Goal: Navigation & Orientation: Understand site structure

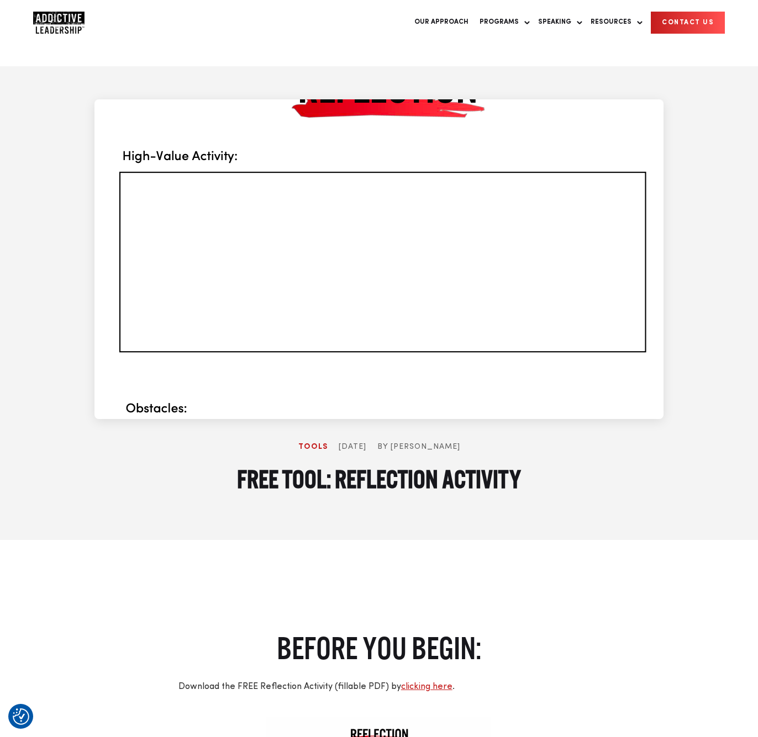
scroll to position [516, 0]
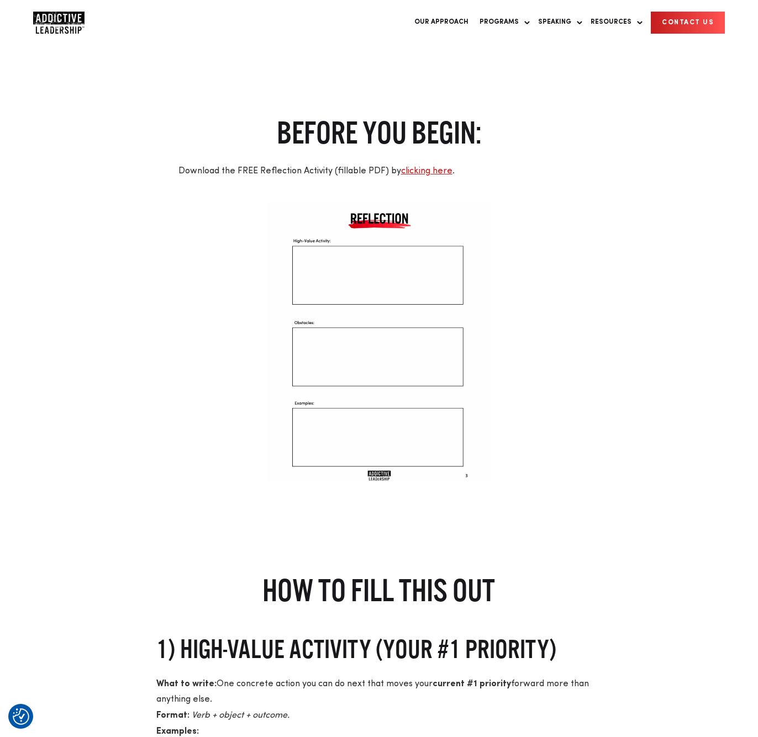
click at [65, 24] on img "Company Logo" at bounding box center [58, 23] width 51 height 22
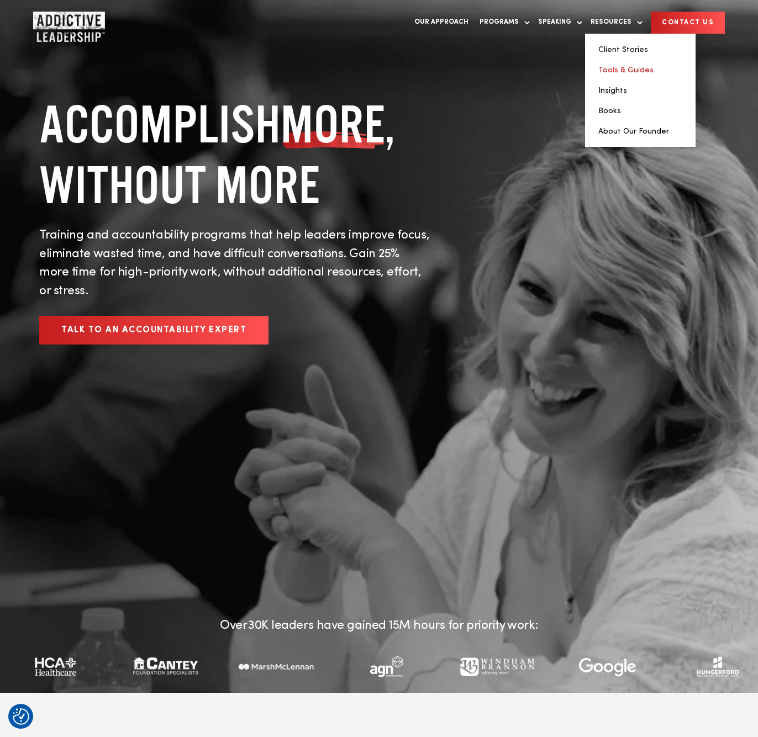
click at [623, 69] on link "Tools & Guides" at bounding box center [625, 70] width 55 height 8
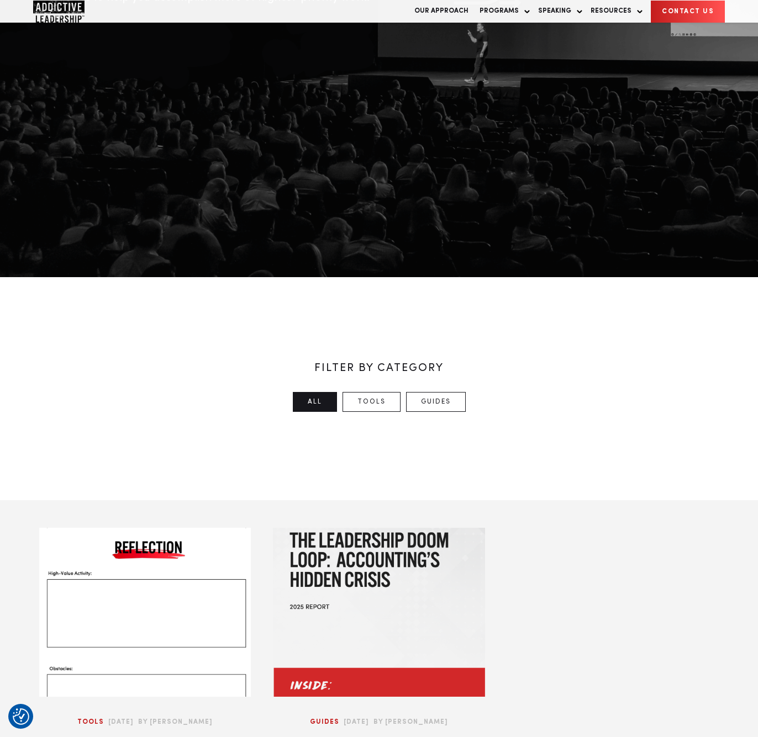
scroll to position [39, 0]
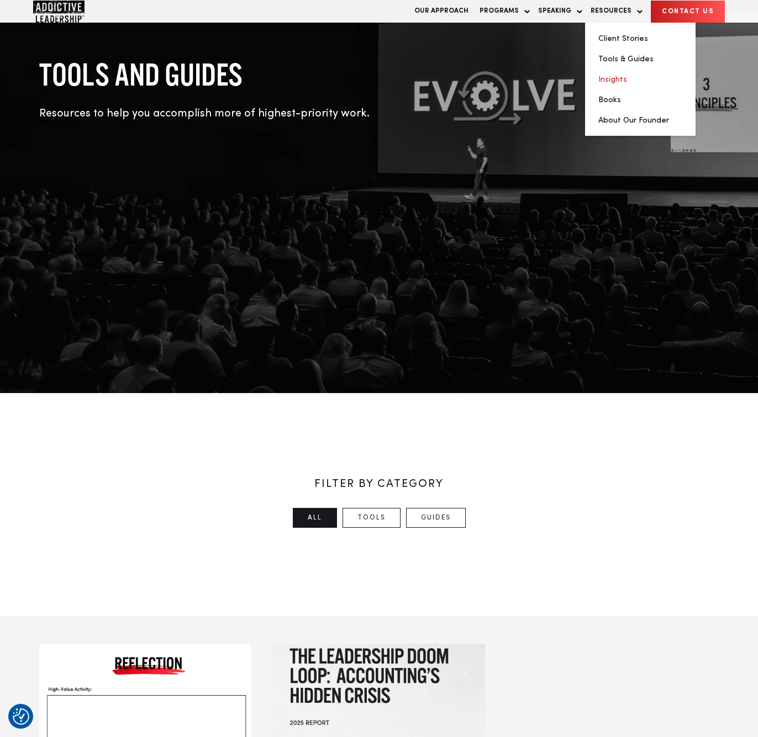
click at [616, 83] on link "Insights" at bounding box center [612, 80] width 29 height 8
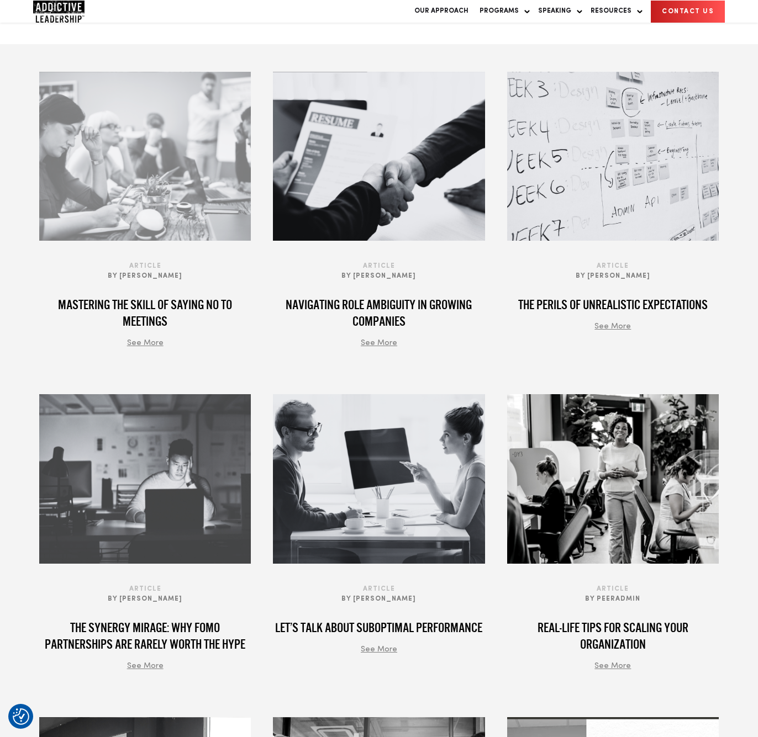
scroll to position [574, 0]
